Goal: Ask a question

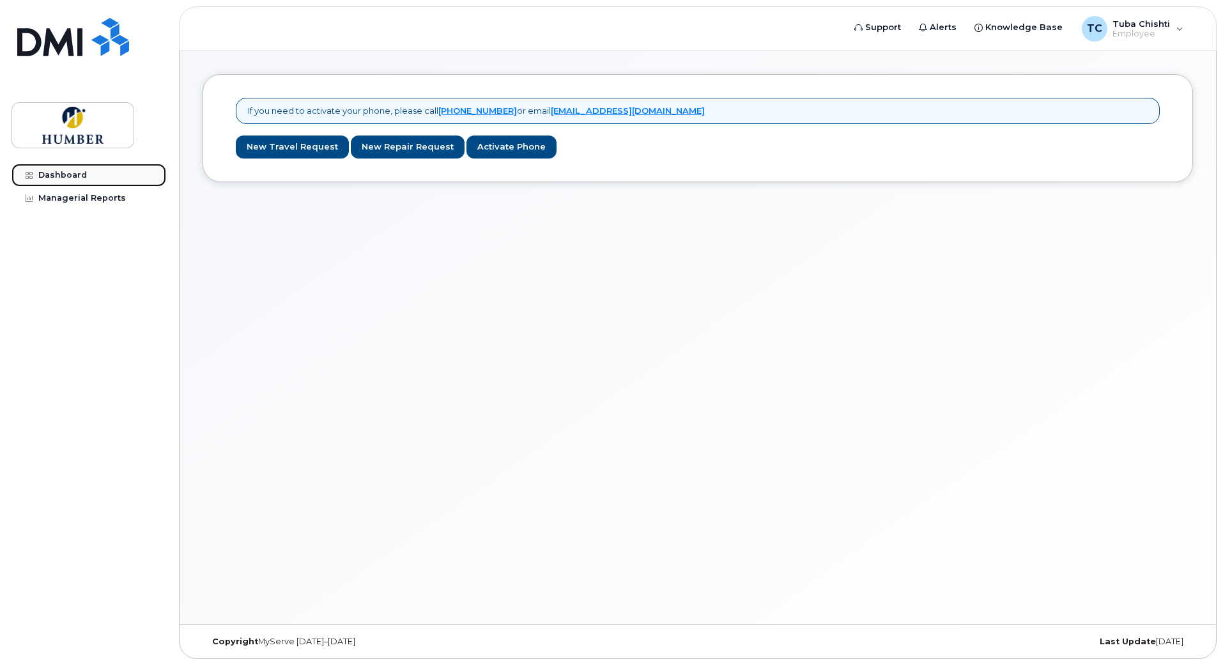
click at [90, 178] on link "Dashboard" at bounding box center [89, 175] width 155 height 23
click at [979, 348] on div "If you need to activate your phone, please call 1-877-689-8289 or email helpdes…" at bounding box center [698, 337] width 1037 height 573
